Goal: Task Accomplishment & Management: Use online tool/utility

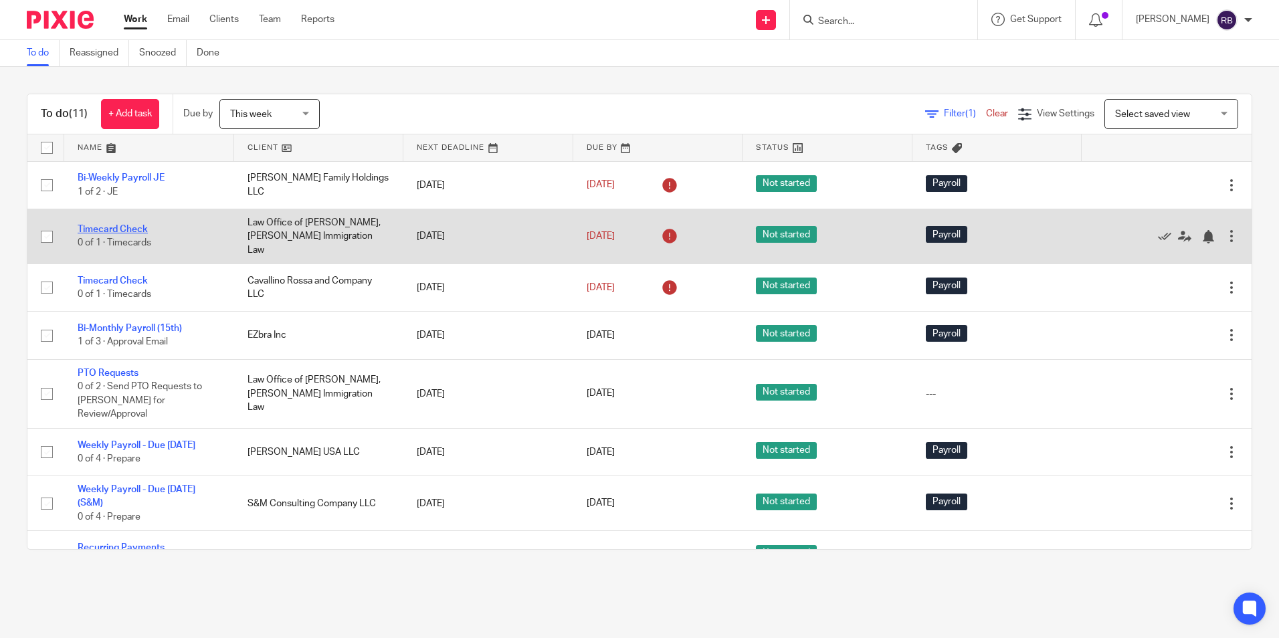
click at [102, 225] on link "Timecard Check" at bounding box center [113, 229] width 70 height 9
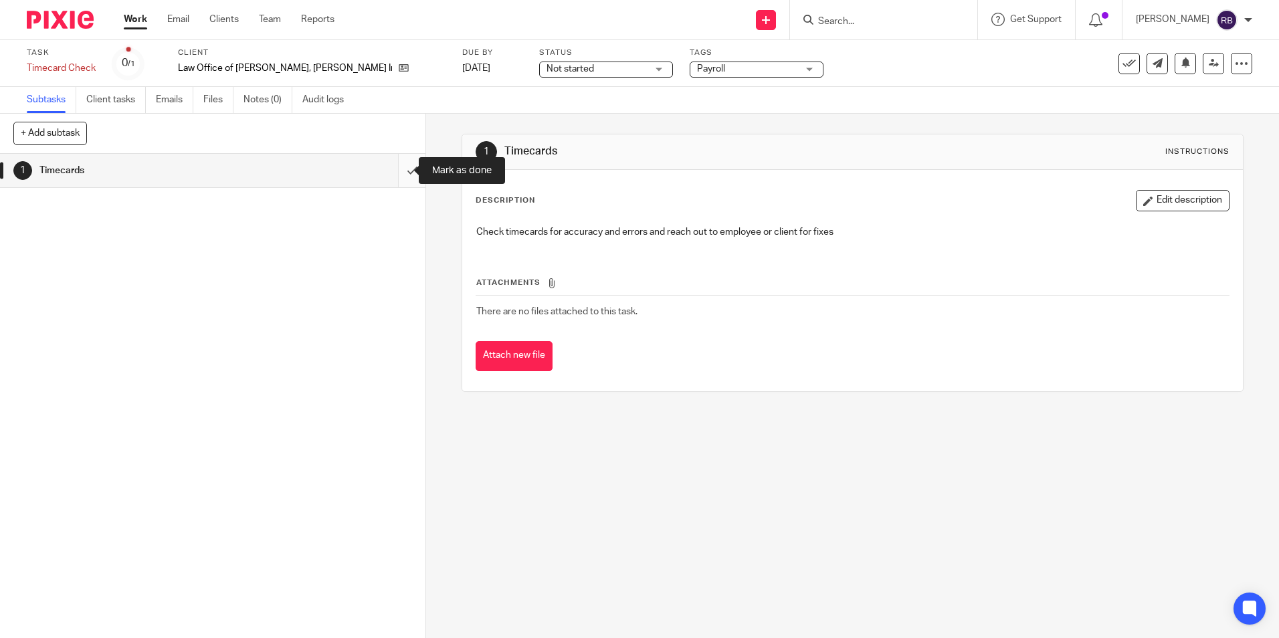
click at [394, 171] on input "submit" at bounding box center [212, 170] width 425 height 33
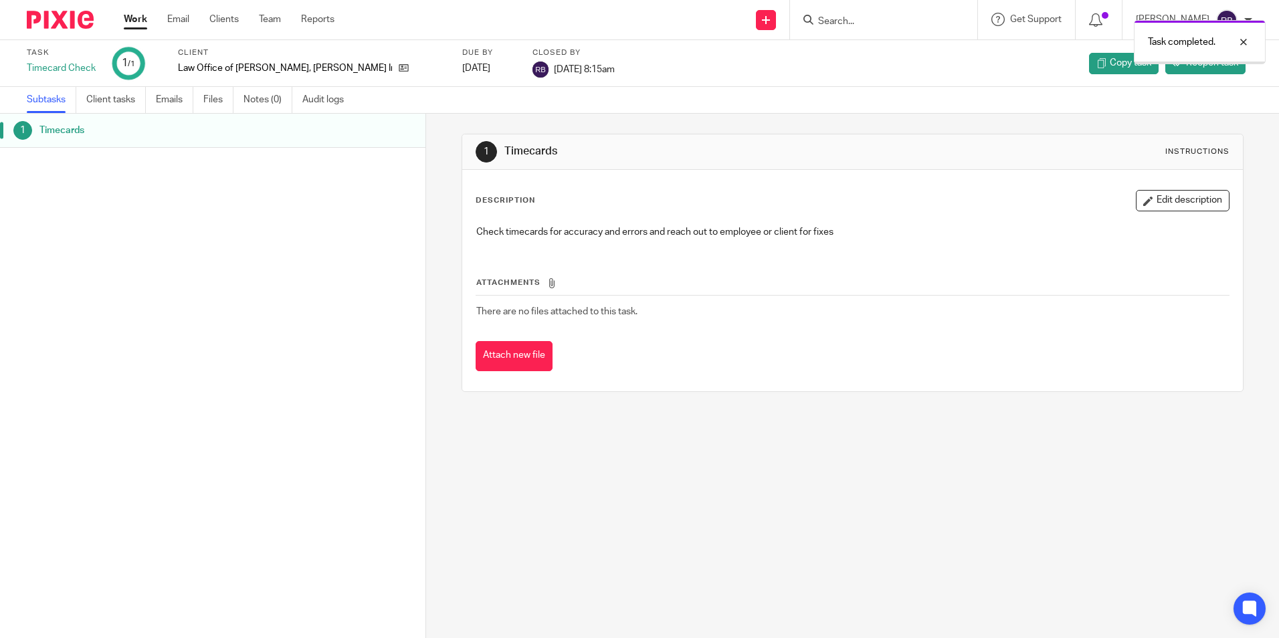
drag, startPoint x: 0, startPoint y: 0, endPoint x: 132, endPoint y: 17, distance: 133.5
click at [132, 17] on link "Work" at bounding box center [135, 19] width 23 height 13
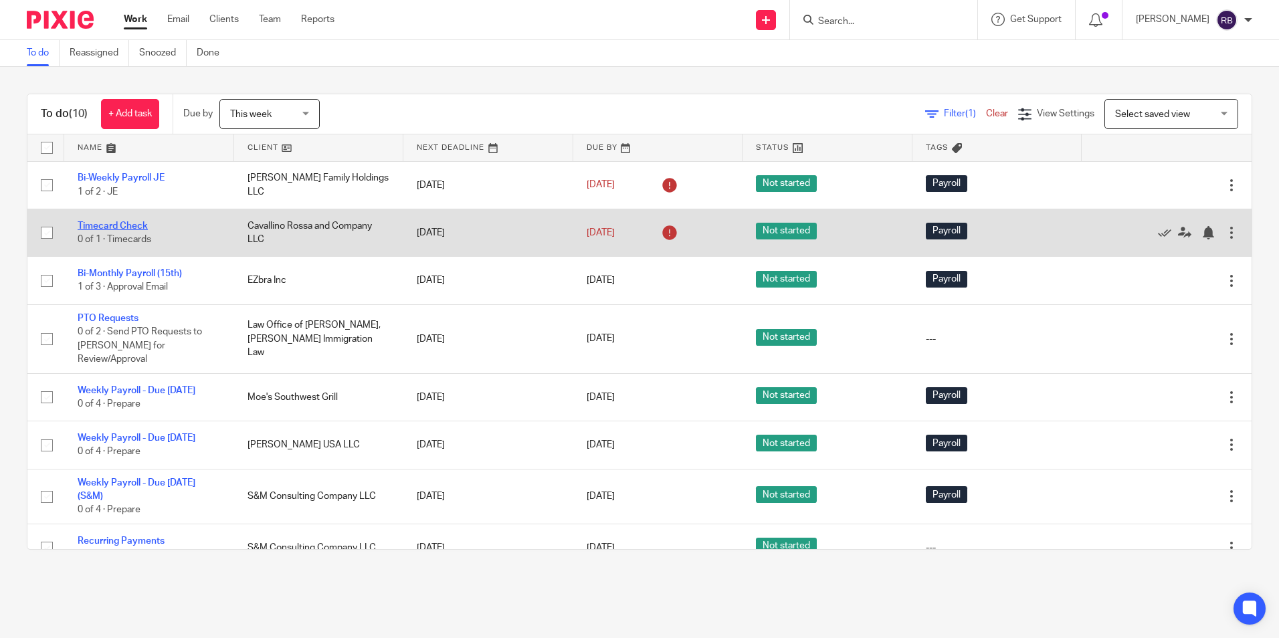
click at [128, 224] on link "Timecard Check" at bounding box center [113, 225] width 70 height 9
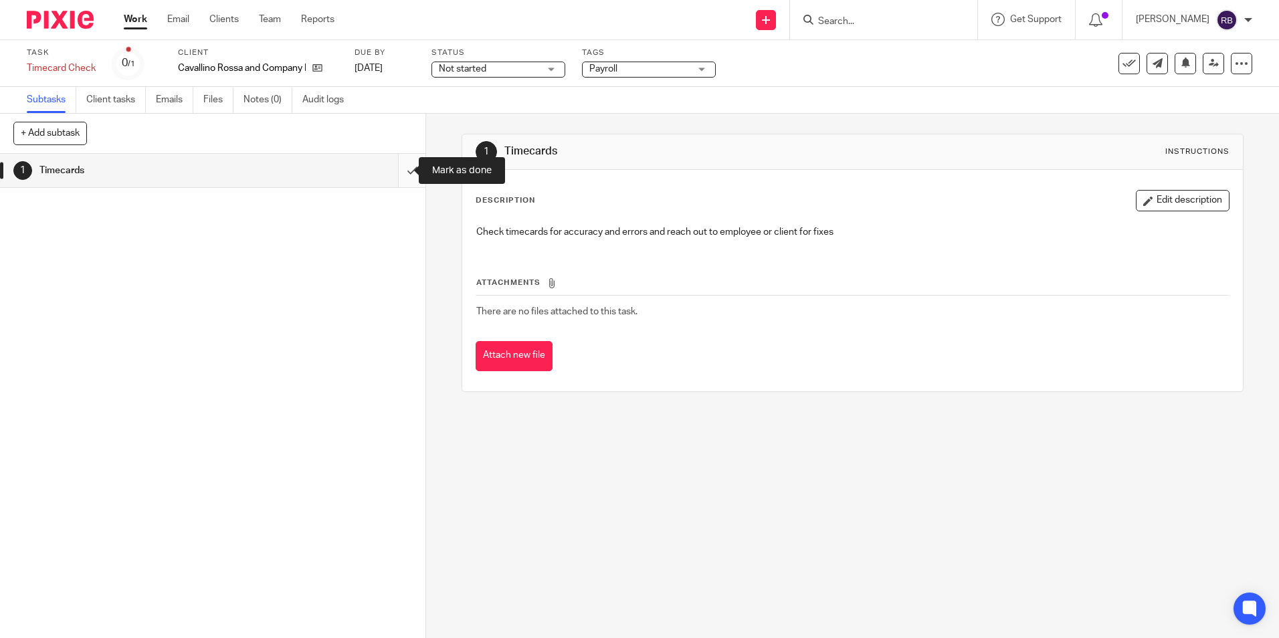
click at [398, 169] on input "submit" at bounding box center [212, 170] width 425 height 33
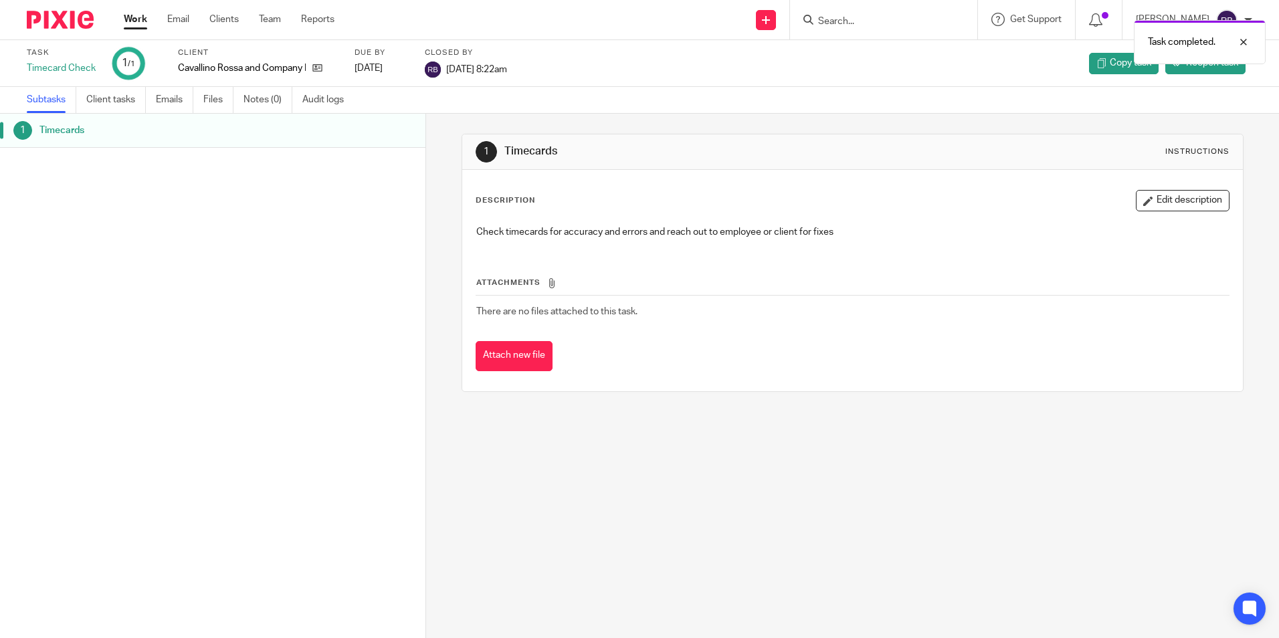
click at [134, 19] on link "Work" at bounding box center [135, 19] width 23 height 13
